Goal: Task Accomplishment & Management: Manage account settings

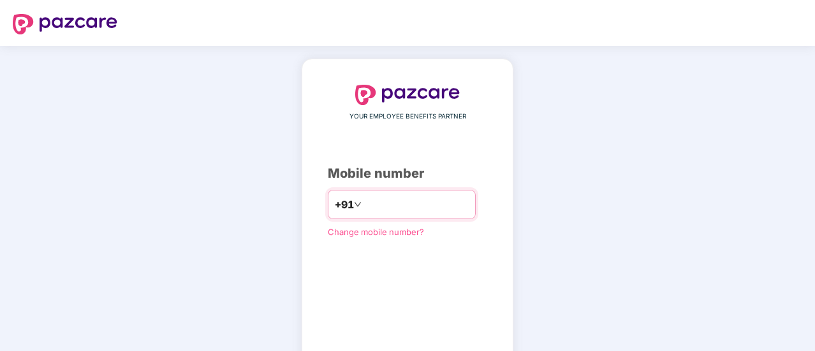
click at [379, 202] on input "number" at bounding box center [416, 205] width 105 height 20
type input "**********"
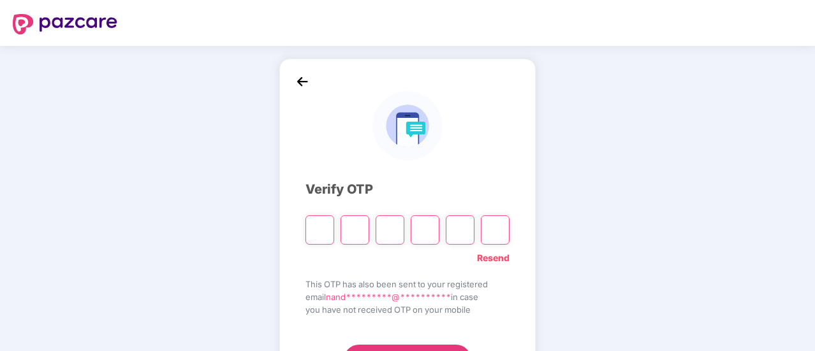
type input "*"
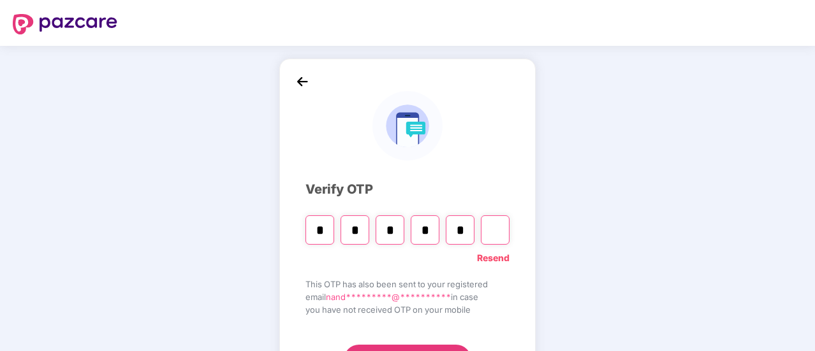
type input "*"
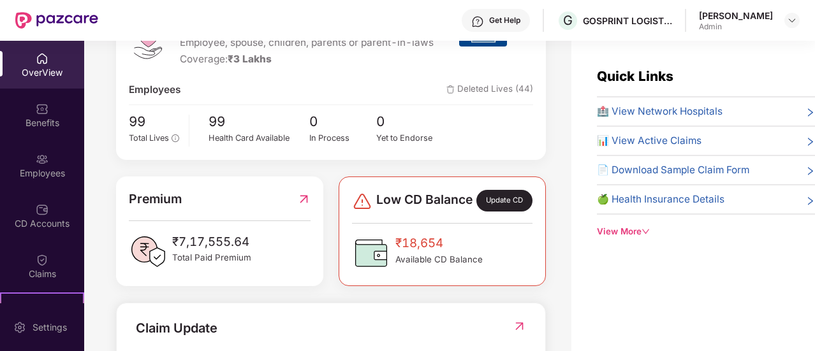
scroll to position [205, 0]
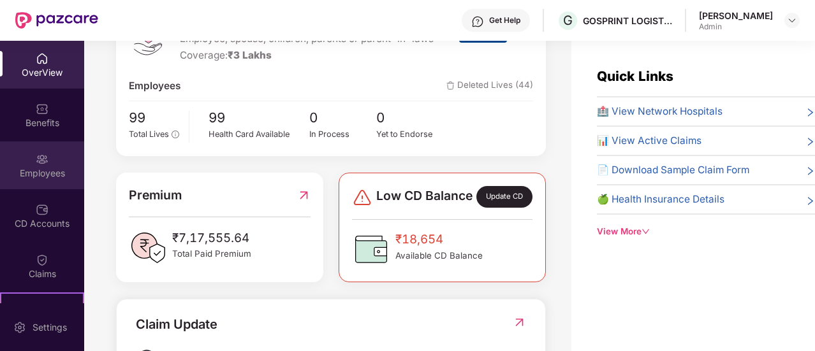
click at [59, 155] on div "Employees" at bounding box center [42, 166] width 84 height 48
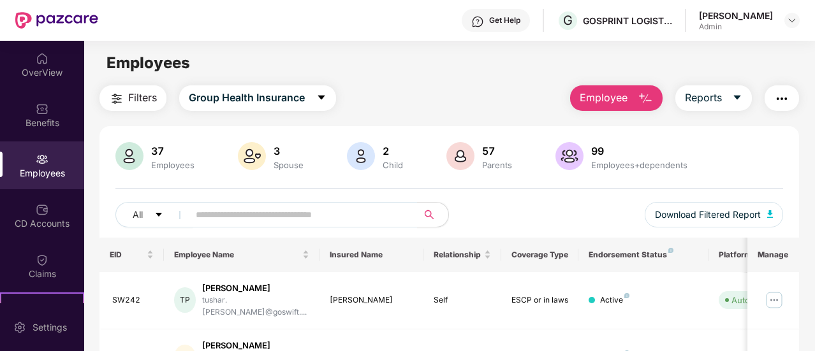
drag, startPoint x: 188, startPoint y: 166, endPoint x: 559, endPoint y: 85, distance: 379.5
click at [559, 85] on main "Employees Filters Group Health Insurance Employee Reports 37 Employees 3 Spouse…" at bounding box center [449, 216] width 730 height 351
click at [605, 100] on span "Employee" at bounding box center [604, 98] width 48 height 16
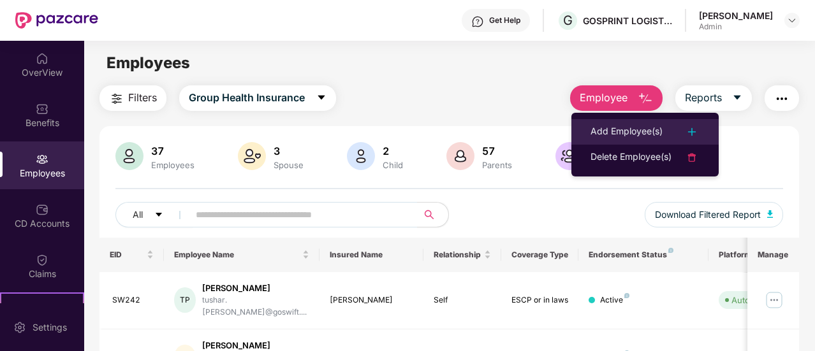
click at [621, 131] on div "Add Employee(s)" at bounding box center [627, 131] width 72 height 15
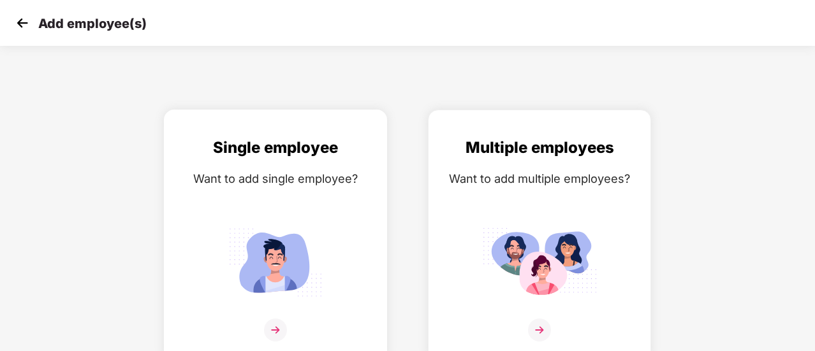
scroll to position [9, 0]
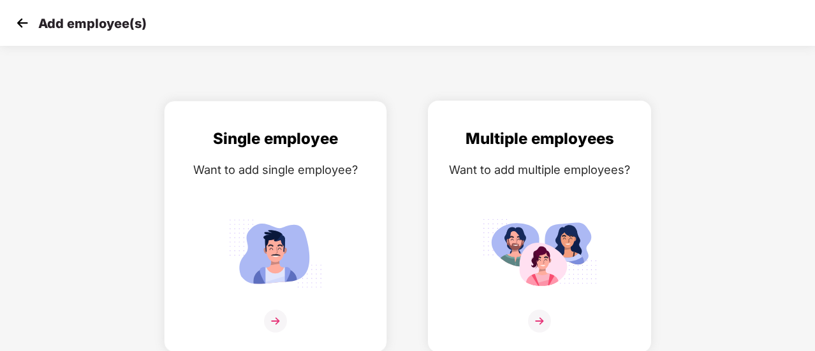
click at [580, 274] on img at bounding box center [539, 254] width 115 height 80
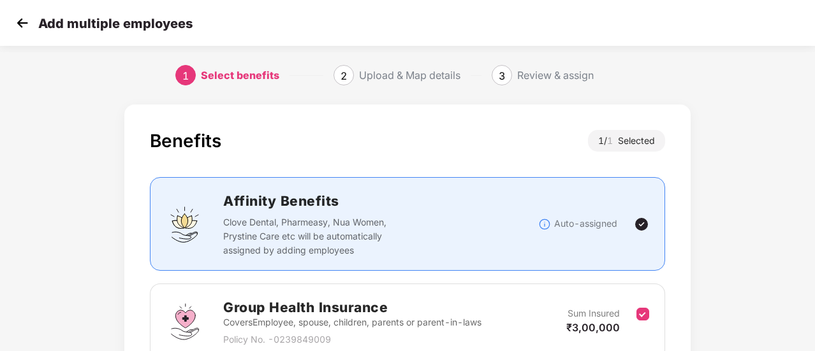
scroll to position [119, 0]
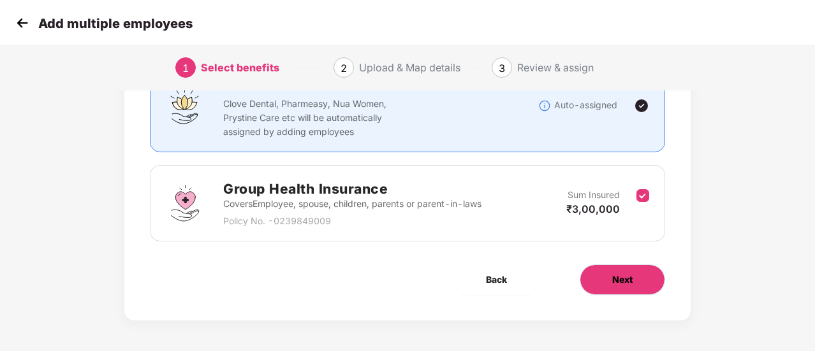
click at [629, 273] on span "Next" at bounding box center [622, 280] width 20 height 14
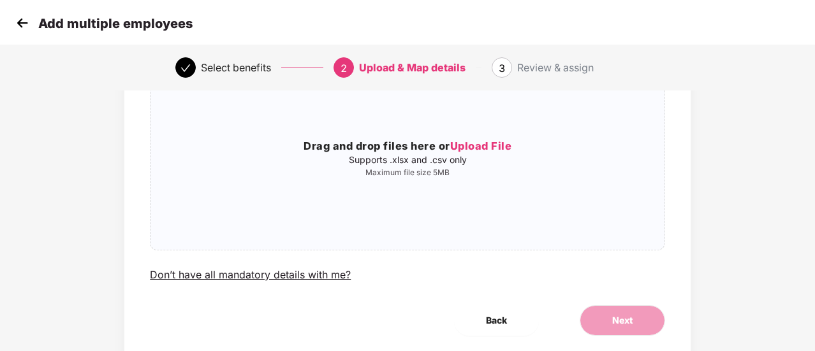
scroll to position [0, 0]
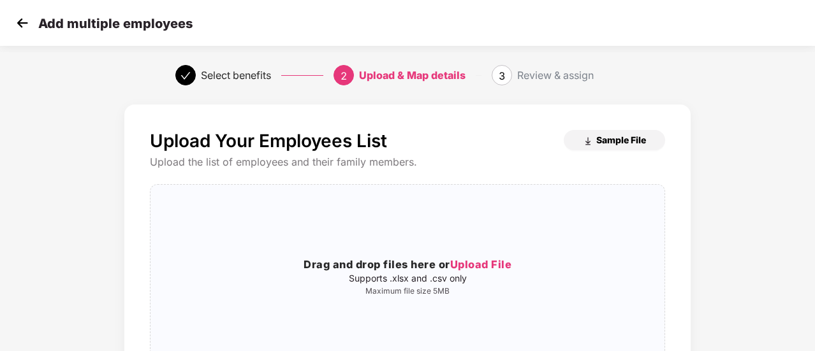
click at [621, 149] on button "Sample File" at bounding box center [614, 140] width 101 height 20
click at [477, 266] on span "Upload File" at bounding box center [481, 264] width 62 height 13
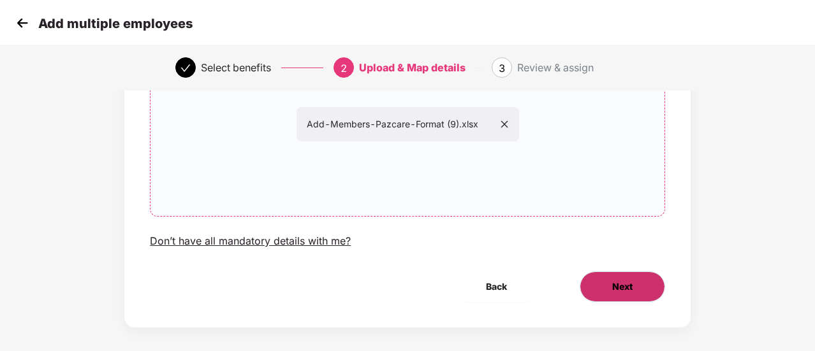
scroll to position [153, 0]
click at [631, 279] on button "Next" at bounding box center [622, 286] width 85 height 31
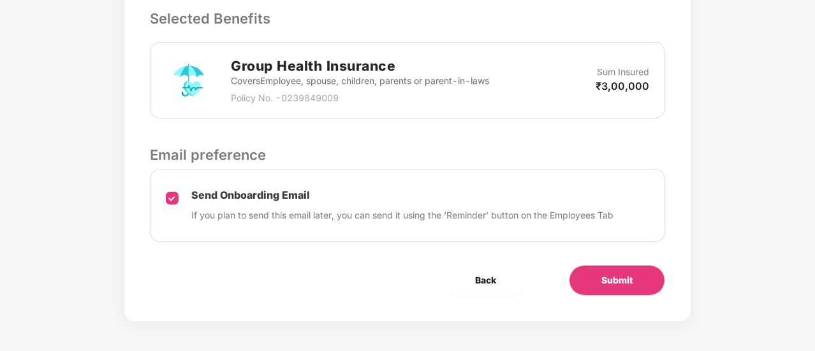
scroll to position [372, 1]
click at [636, 283] on button "Submit" at bounding box center [617, 280] width 96 height 31
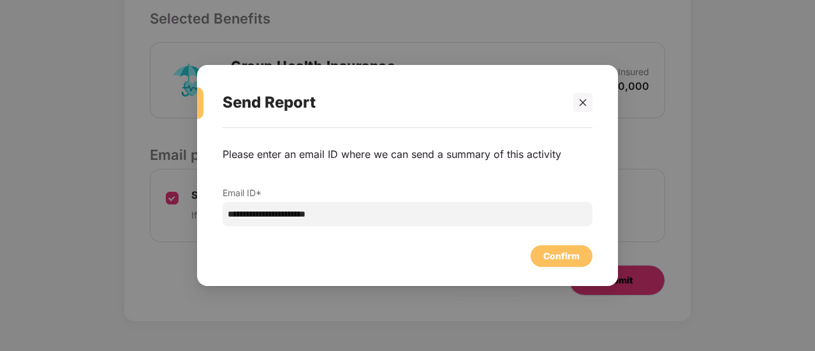
scroll to position [0, 1]
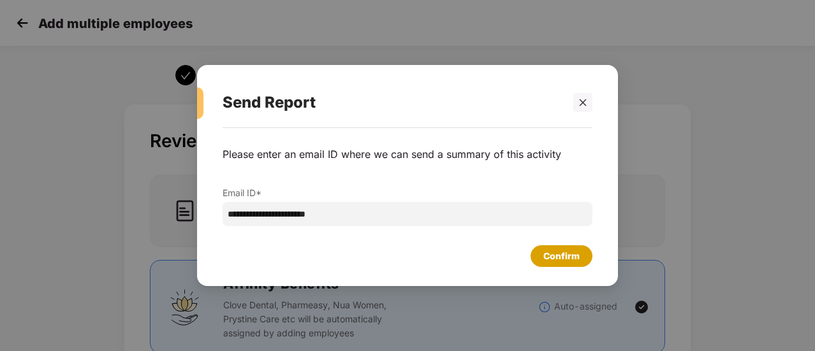
click at [550, 258] on div "Confirm" at bounding box center [561, 256] width 36 height 14
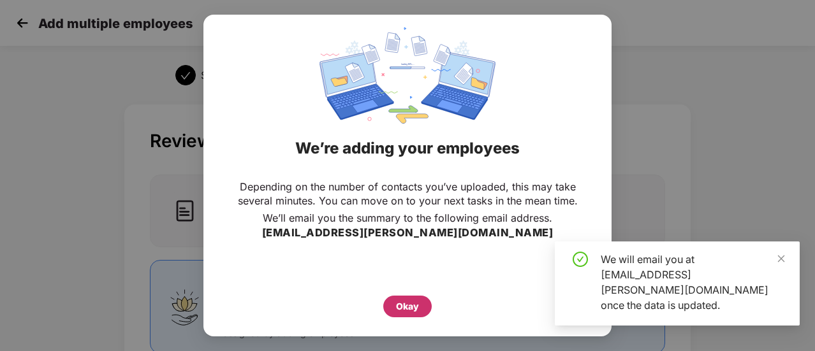
click at [416, 306] on div "Okay" at bounding box center [407, 307] width 23 height 14
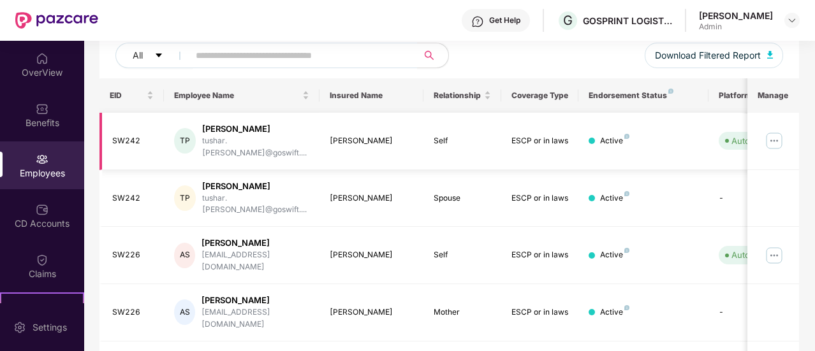
scroll to position [0, 0]
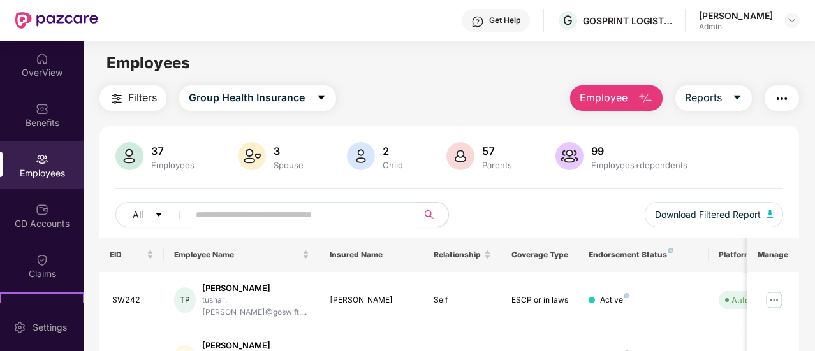
click at [612, 98] on span "Employee" at bounding box center [604, 98] width 48 height 16
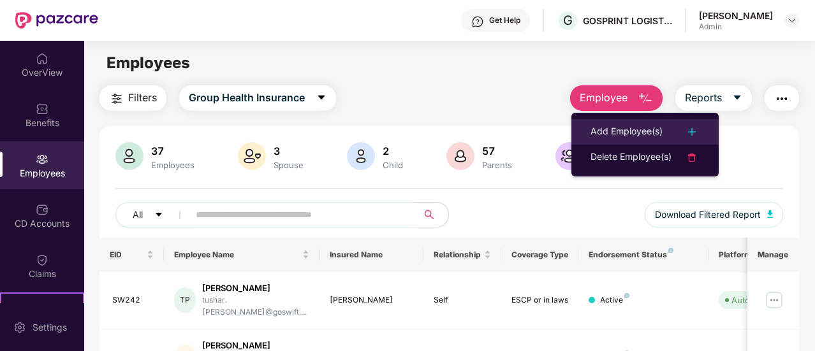
click at [636, 138] on div "Add Employee(s)" at bounding box center [627, 131] width 72 height 15
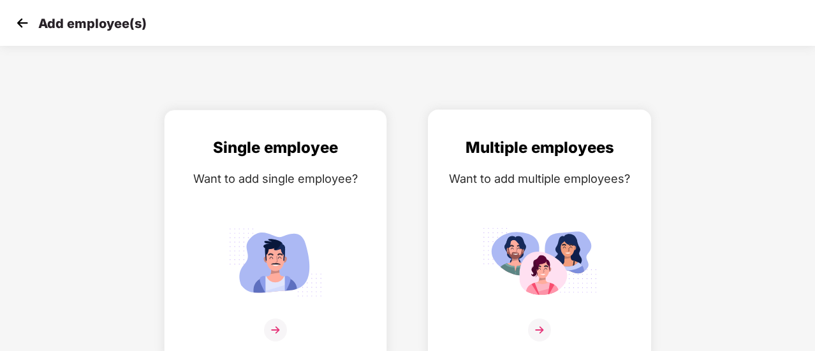
click at [570, 192] on div "Multiple employees Want to add multiple employees?" at bounding box center [539, 247] width 196 height 222
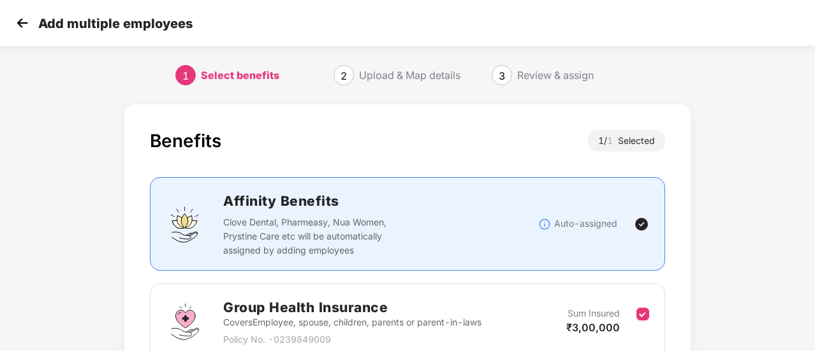
scroll to position [119, 0]
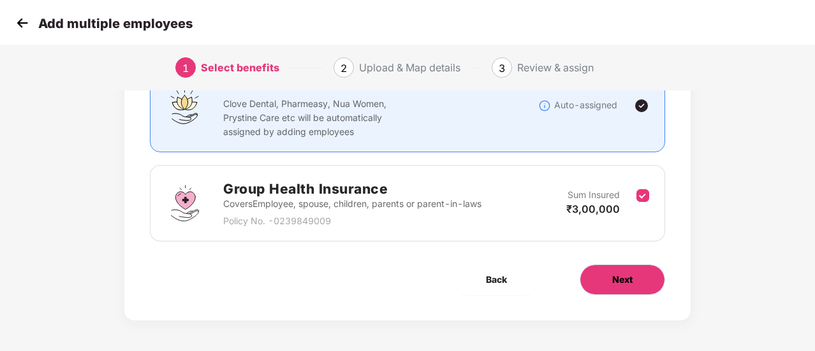
click at [625, 285] on span "Next" at bounding box center [622, 280] width 20 height 14
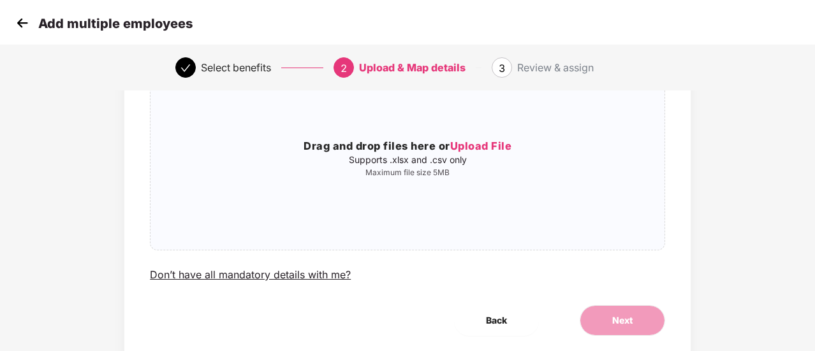
scroll to position [0, 0]
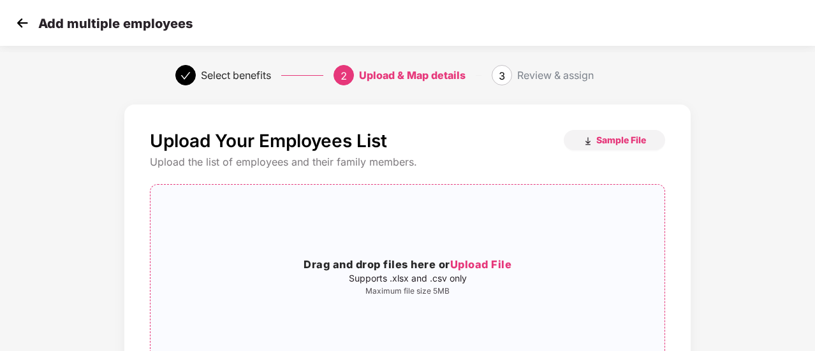
click at [492, 263] on span "Upload File" at bounding box center [481, 264] width 62 height 13
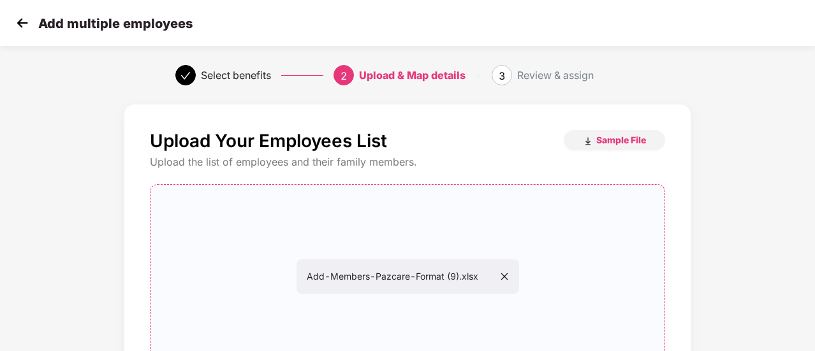
scroll to position [161, 0]
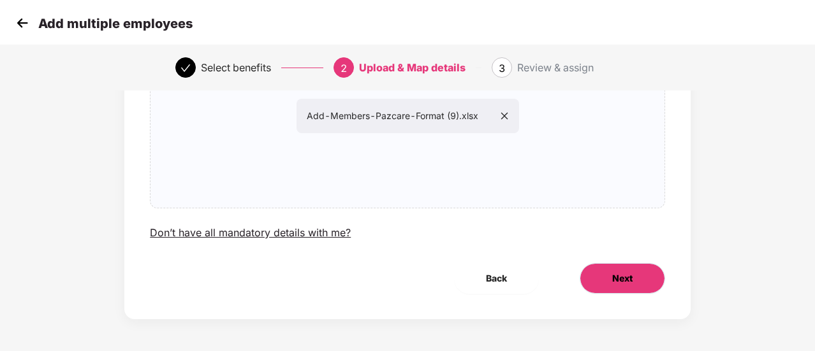
click at [626, 265] on button "Next" at bounding box center [622, 278] width 85 height 31
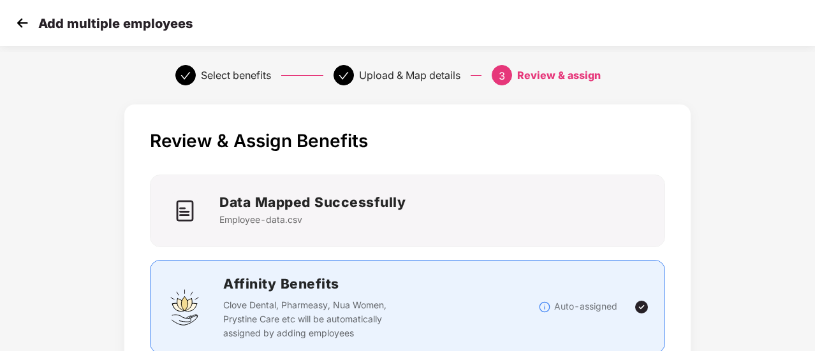
click at [630, 281] on div "Affinity Benefits Clove Dental, Pharmeasy, Nua Women, Prystine Care etc will be…" at bounding box center [407, 307] width 483 height 67
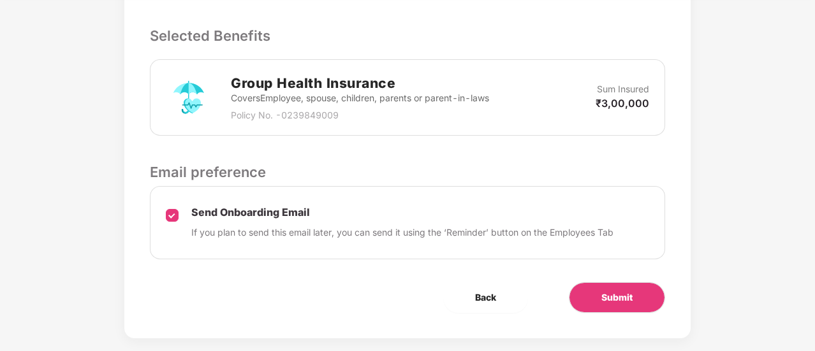
scroll to position [372, 0]
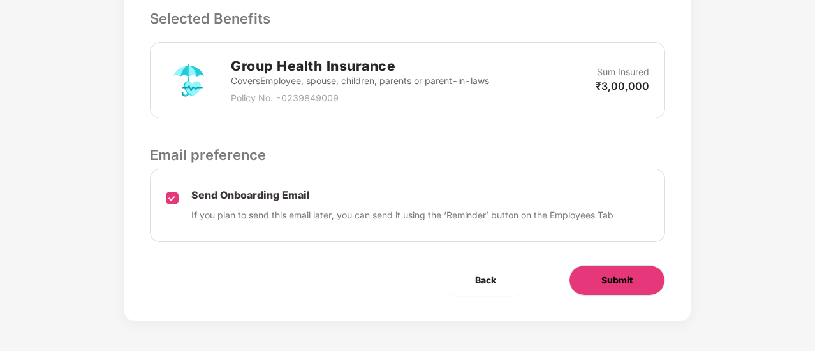
click at [626, 289] on button "Submit" at bounding box center [617, 280] width 96 height 31
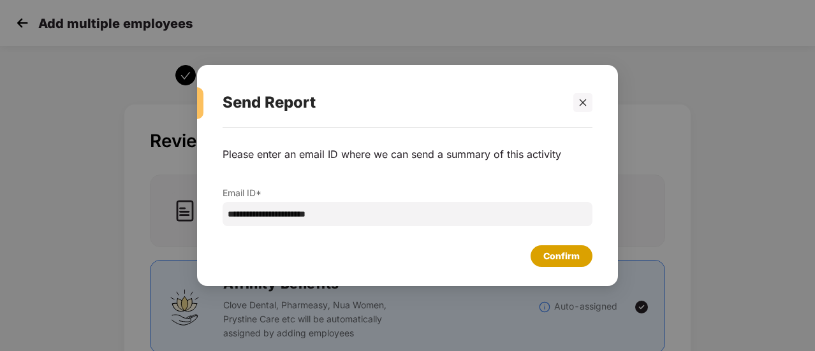
click at [557, 251] on div "Confirm" at bounding box center [561, 256] width 36 height 14
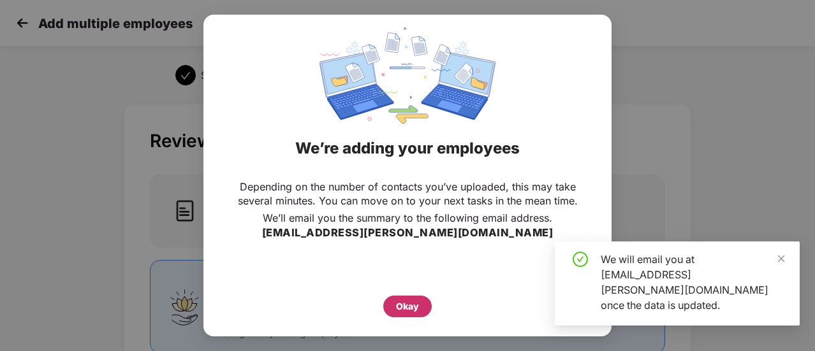
click at [408, 311] on div "Okay" at bounding box center [407, 307] width 23 height 14
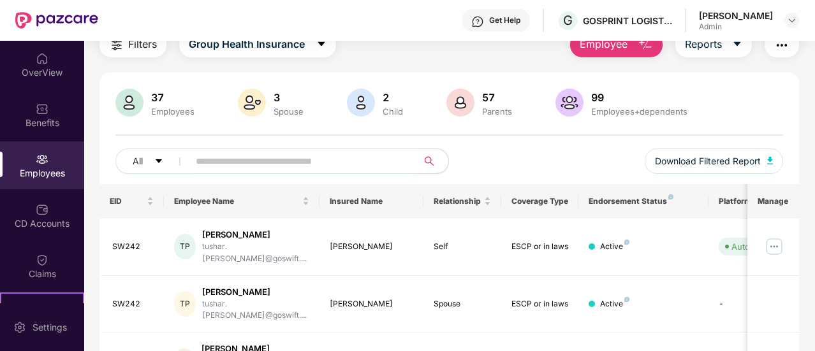
scroll to position [35, 0]
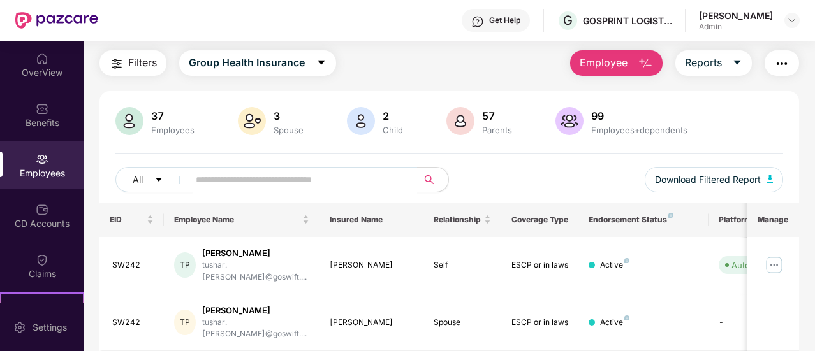
click at [291, 192] on div "All Download Filtered Report" at bounding box center [449, 185] width 668 height 36
click at [296, 186] on input "text" at bounding box center [298, 179] width 205 height 19
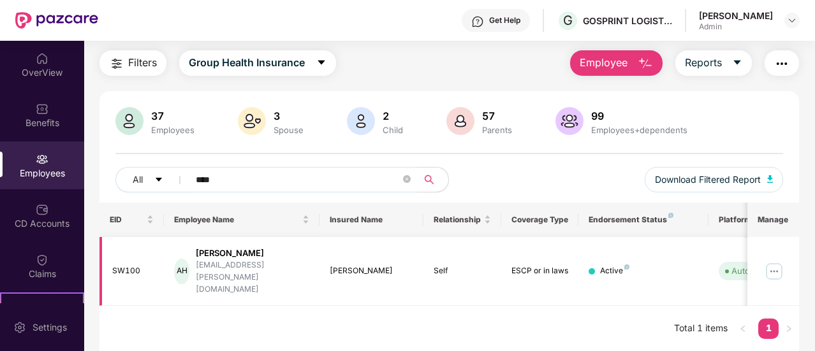
type input "****"
click at [772, 262] on img at bounding box center [774, 272] width 20 height 20
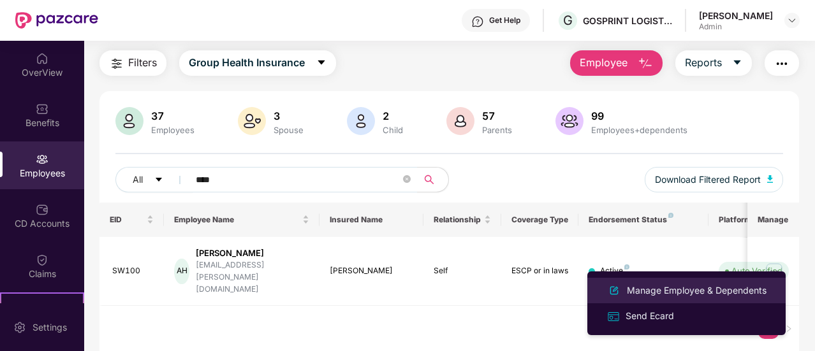
click at [665, 294] on div "Manage Employee & Dependents" at bounding box center [696, 291] width 145 height 14
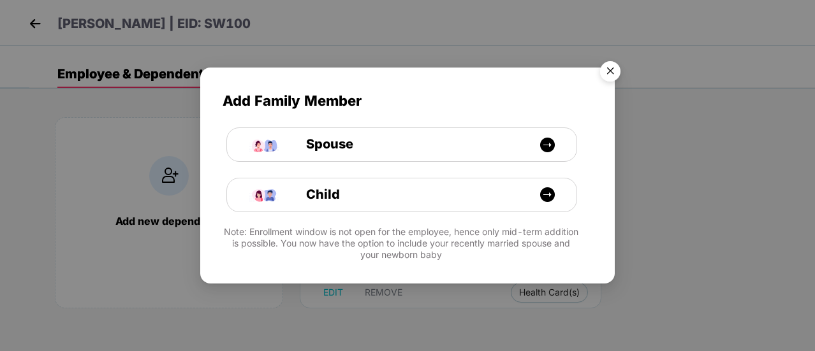
click at [612, 68] on img "Close" at bounding box center [611, 73] width 36 height 36
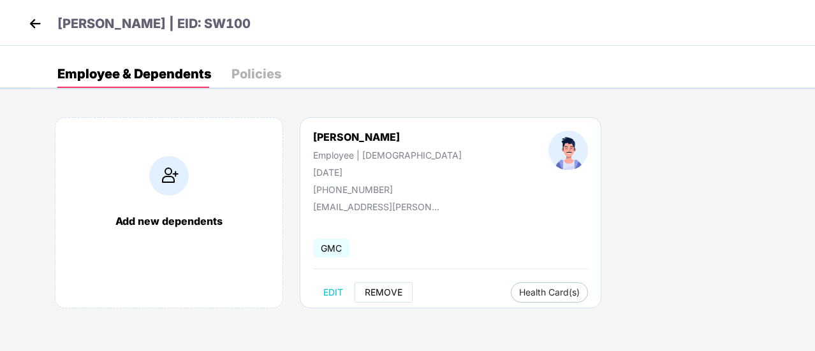
click at [384, 288] on span "REMOVE" at bounding box center [384, 293] width 38 height 10
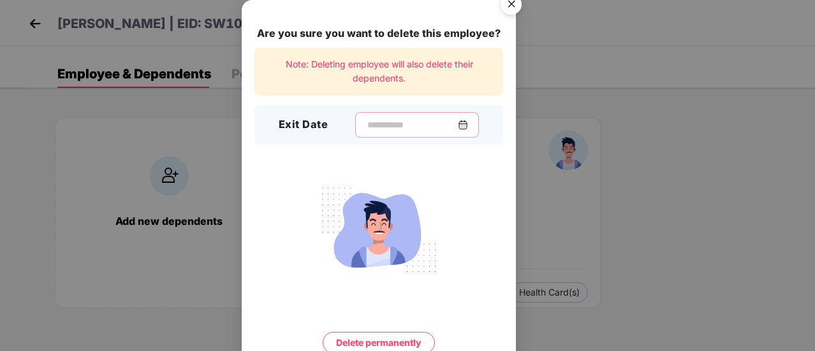
click at [398, 131] on input at bounding box center [412, 125] width 92 height 13
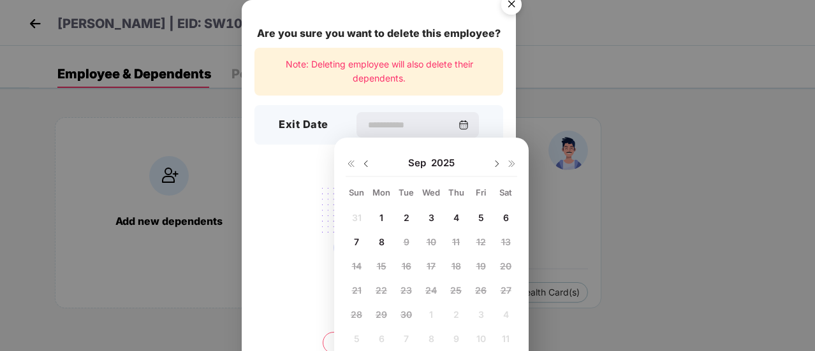
click at [380, 244] on span "8" at bounding box center [382, 242] width 6 height 11
type input "**********"
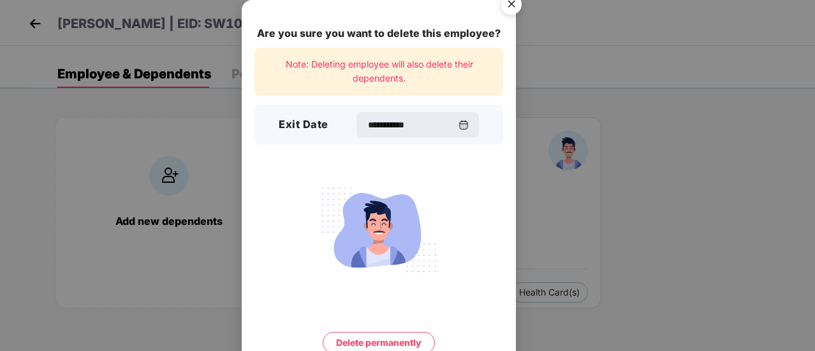
scroll to position [55, 0]
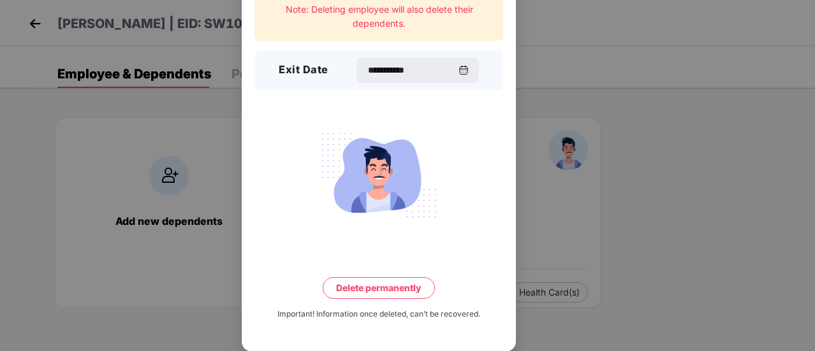
click at [390, 283] on button "Delete permanently" at bounding box center [379, 288] width 112 height 22
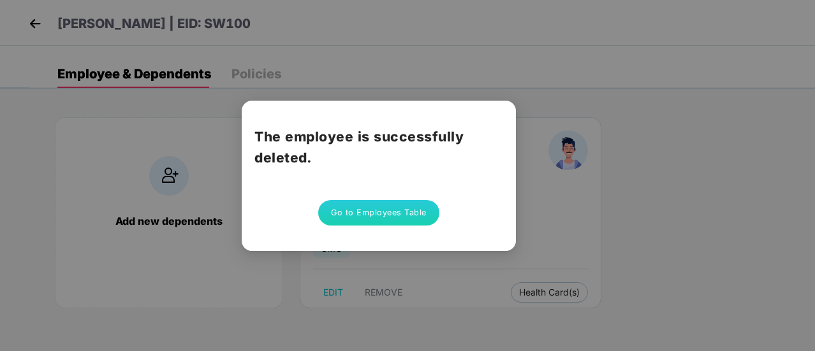
click at [403, 217] on button "Go to Employees Table" at bounding box center [378, 213] width 121 height 26
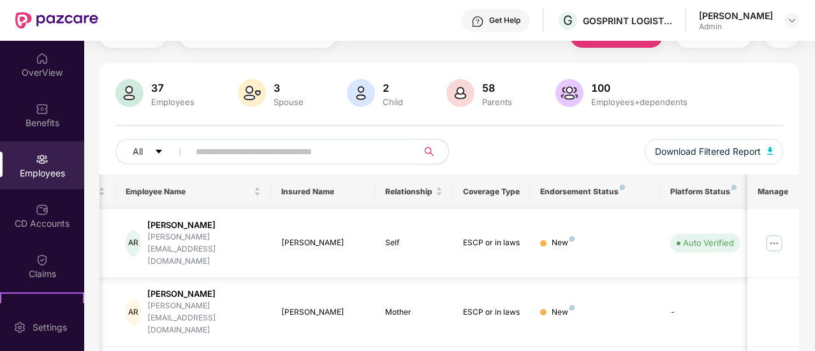
scroll to position [64, 0]
